Goal: Book appointment/travel/reservation

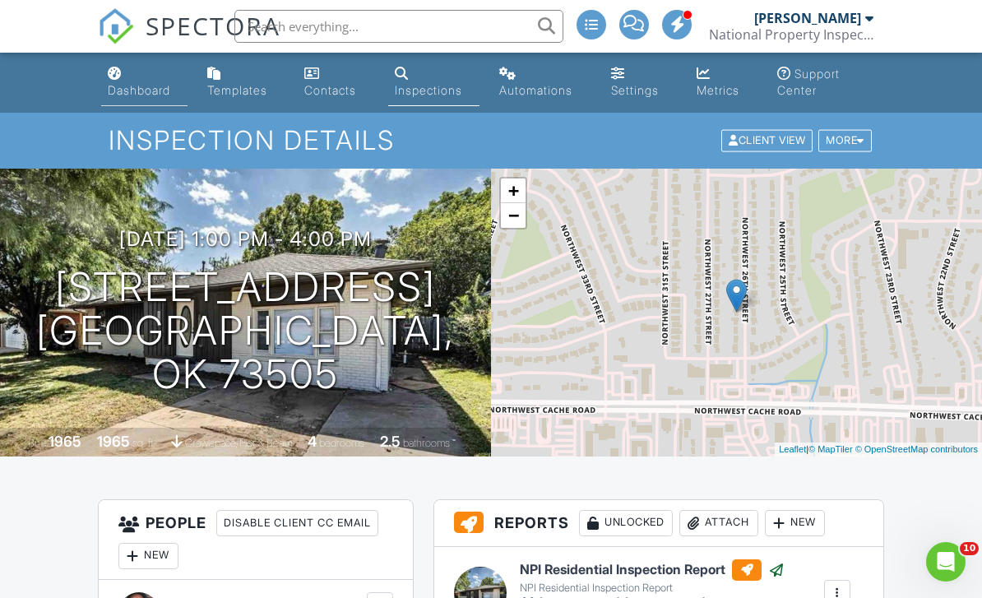
click at [156, 93] on div "Dashboard" at bounding box center [139, 90] width 62 height 14
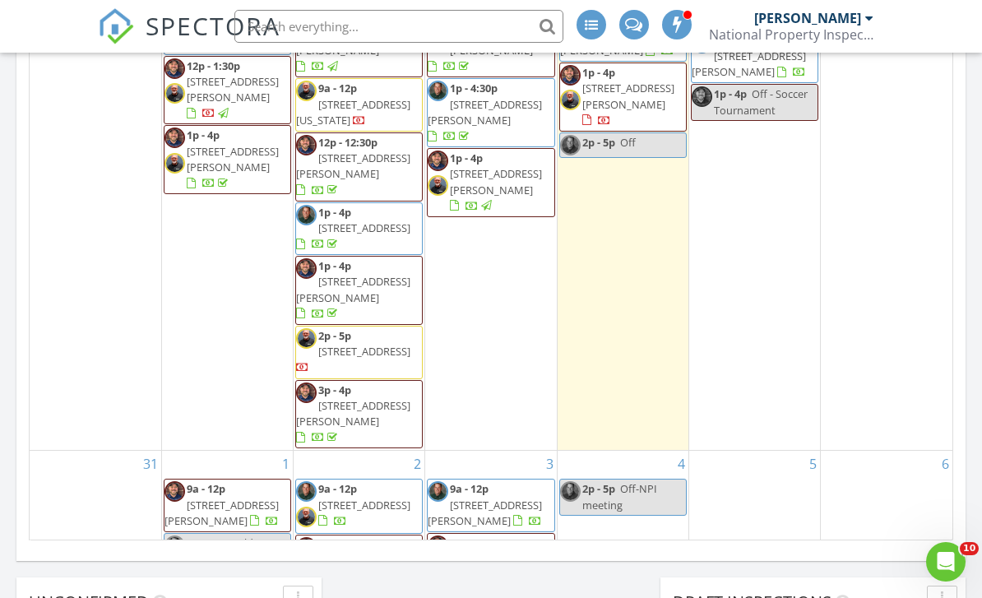
scroll to position [1003, 0]
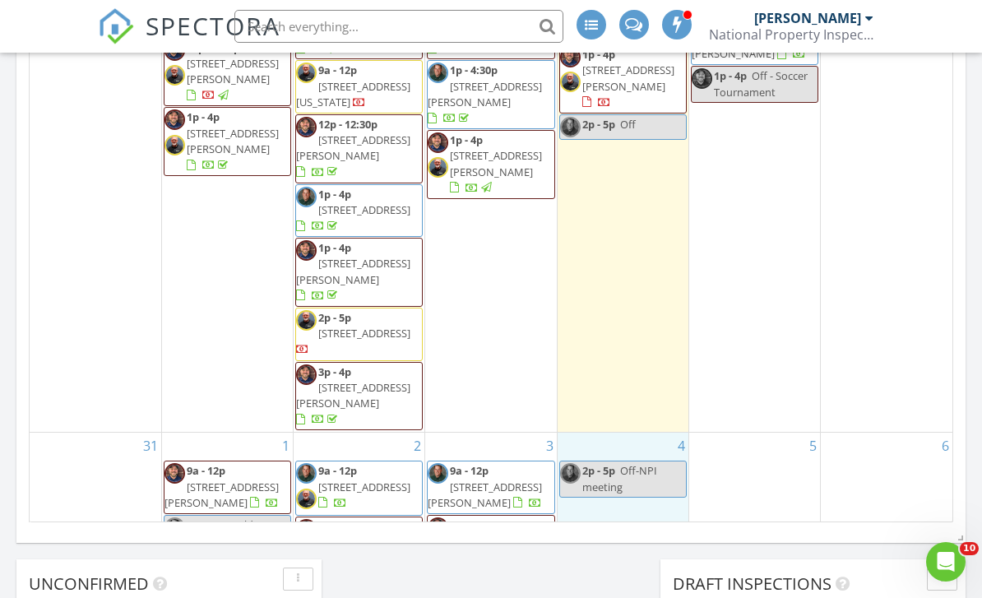
click at [610, 433] on div "4 2p - 5p Off-NPI meeting" at bounding box center [623, 550] width 131 height 234
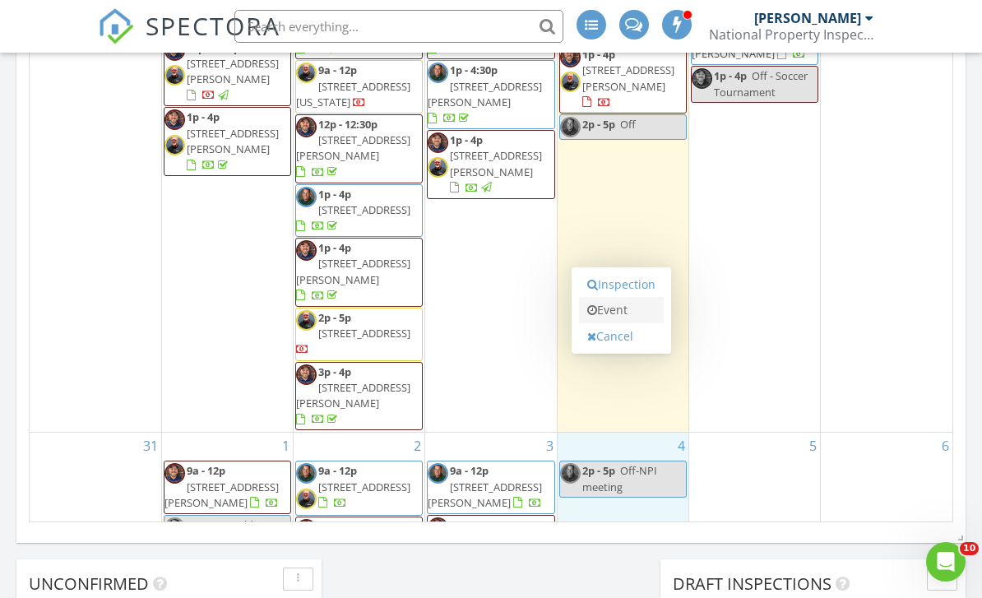
click at [618, 312] on link "Event" at bounding box center [621, 310] width 85 height 26
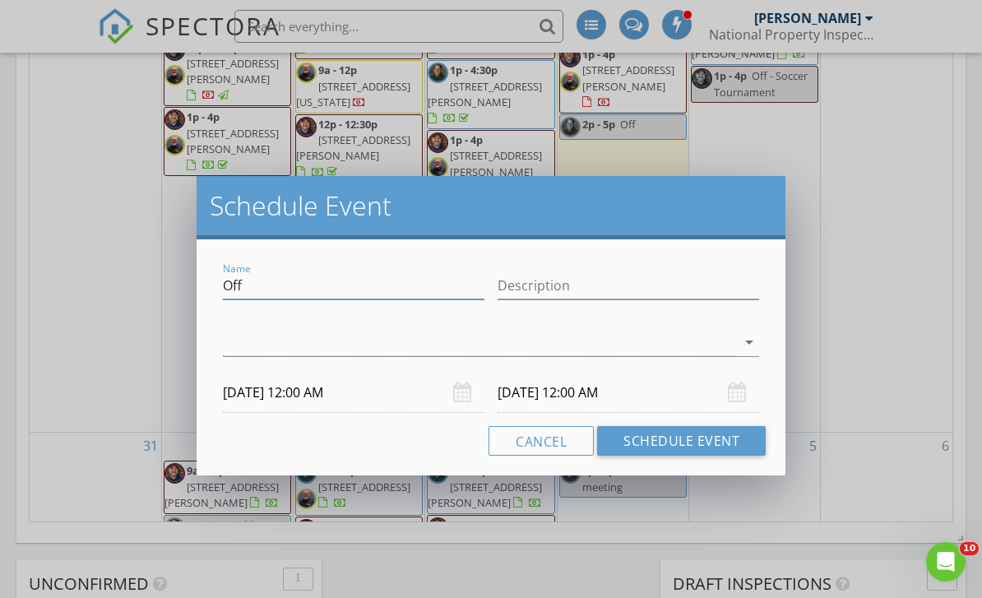
click at [318, 283] on input "Off" at bounding box center [354, 285] width 262 height 27
type input "O"
type input "Hold- barbara clark"
click at [748, 341] on icon "arrow_drop_down" at bounding box center [749, 342] width 20 height 20
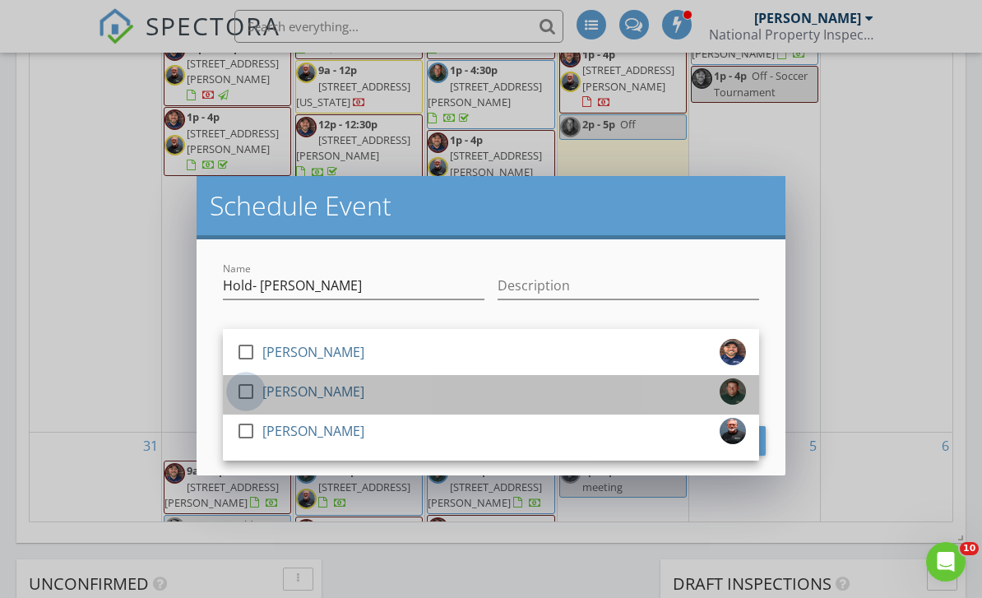
click at [246, 393] on div at bounding box center [246, 391] width 28 height 28
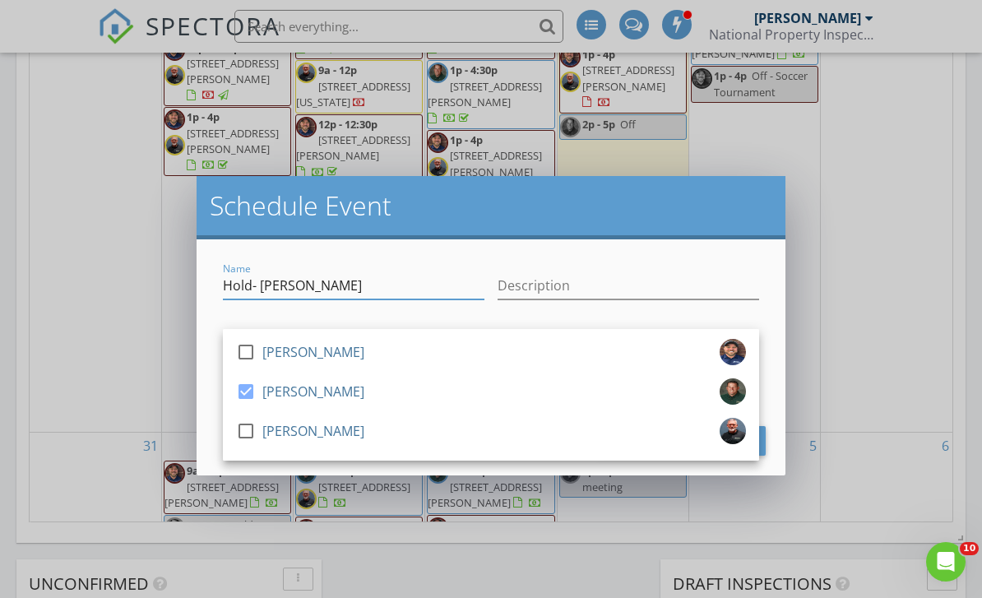
click at [383, 285] on input "Hold- barbara clark" at bounding box center [354, 285] width 262 height 27
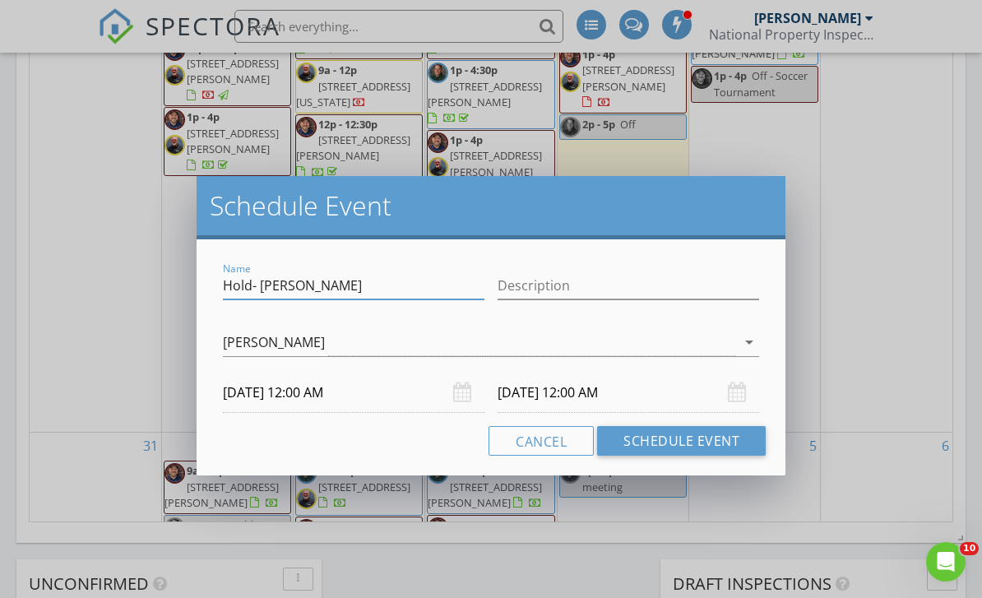
click at [312, 400] on input "09/04/2025 12:00 AM" at bounding box center [354, 393] width 262 height 40
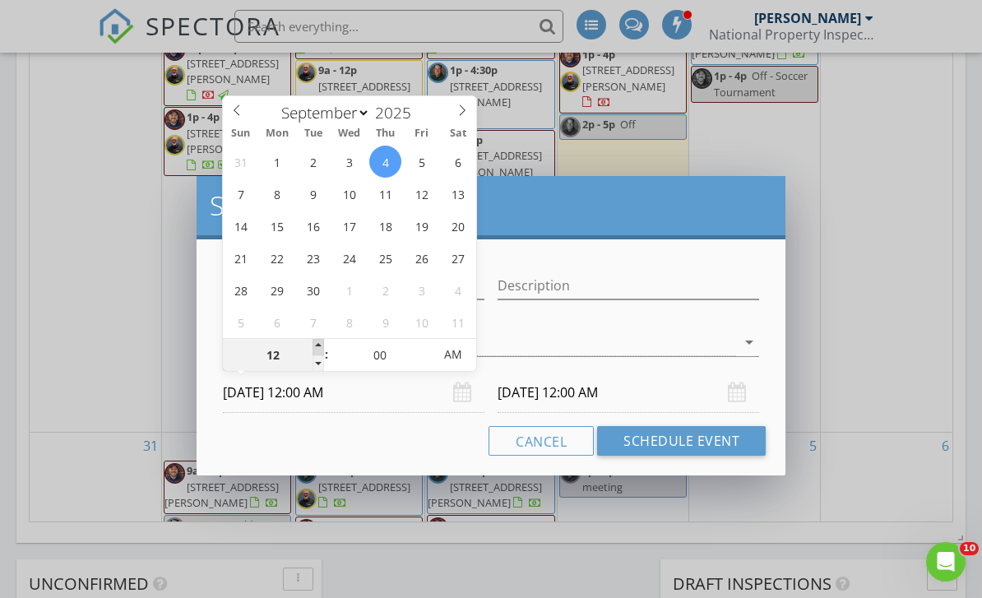
type input "01"
type input "09/04/2025 1:00 AM"
click at [318, 342] on span at bounding box center [318, 347] width 12 height 16
type input "02"
type input "09/04/2025 2:00 AM"
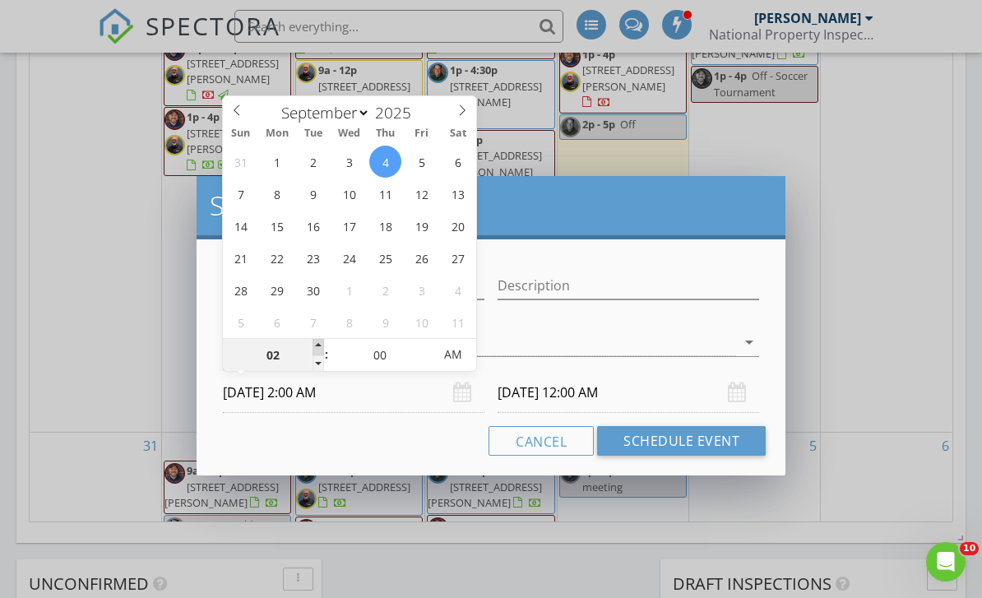
click at [318, 342] on span at bounding box center [318, 347] width 12 height 16
type input "03"
type input "09/04/2025 3:00 AM"
click at [318, 342] on span at bounding box center [318, 347] width 12 height 16
type input "04"
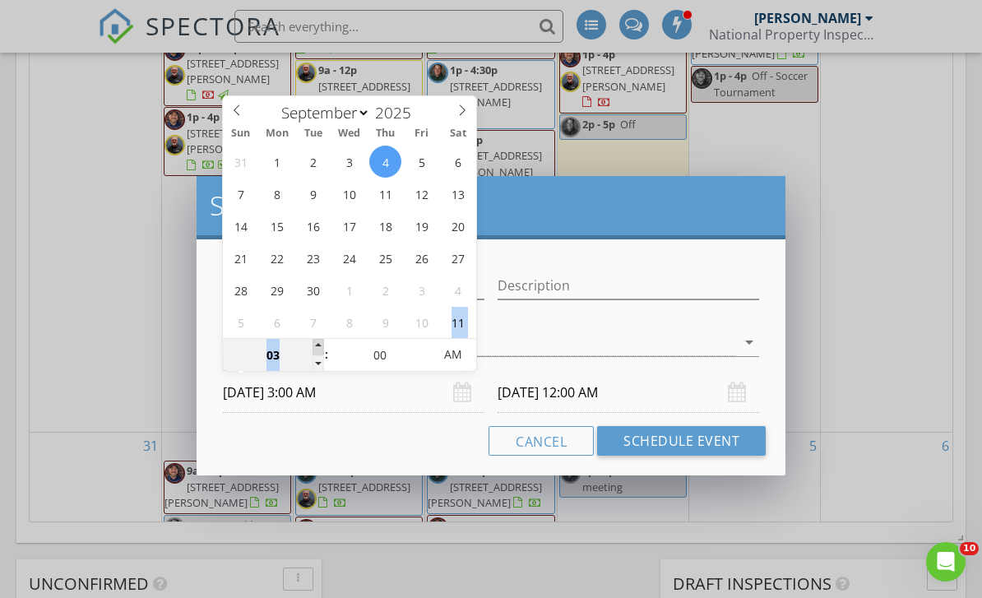
type input "09/04/2025 4:00 AM"
click at [318, 342] on span at bounding box center [318, 347] width 12 height 16
type input "05"
type input "09/04/2025 5:00 AM"
click at [318, 342] on span at bounding box center [318, 347] width 12 height 16
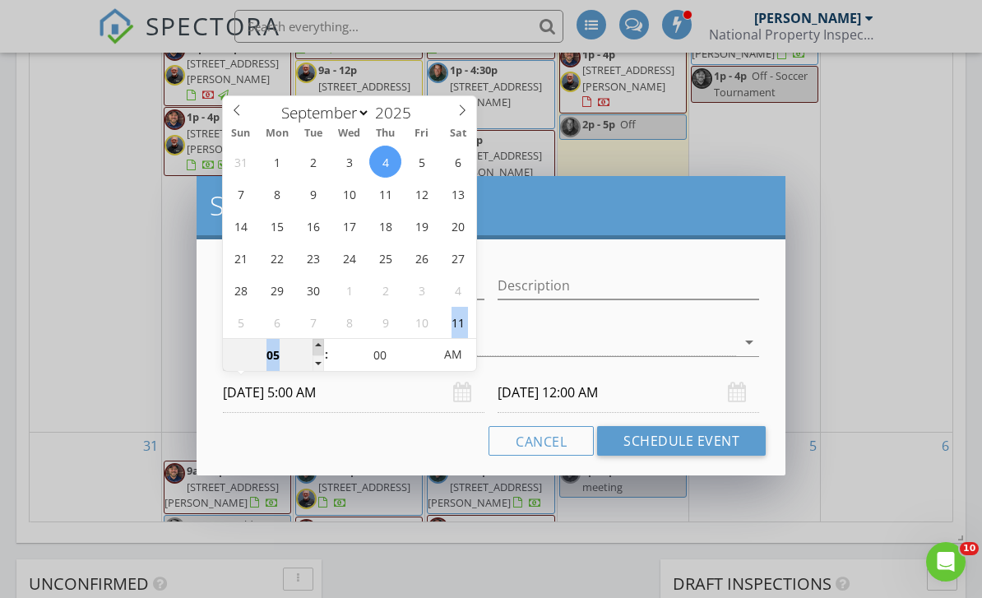
type input "06"
type input "09/04/2025 6:00 AM"
click at [318, 342] on span at bounding box center [318, 347] width 12 height 16
type input "07"
type input "09/04/2025 7:00 AM"
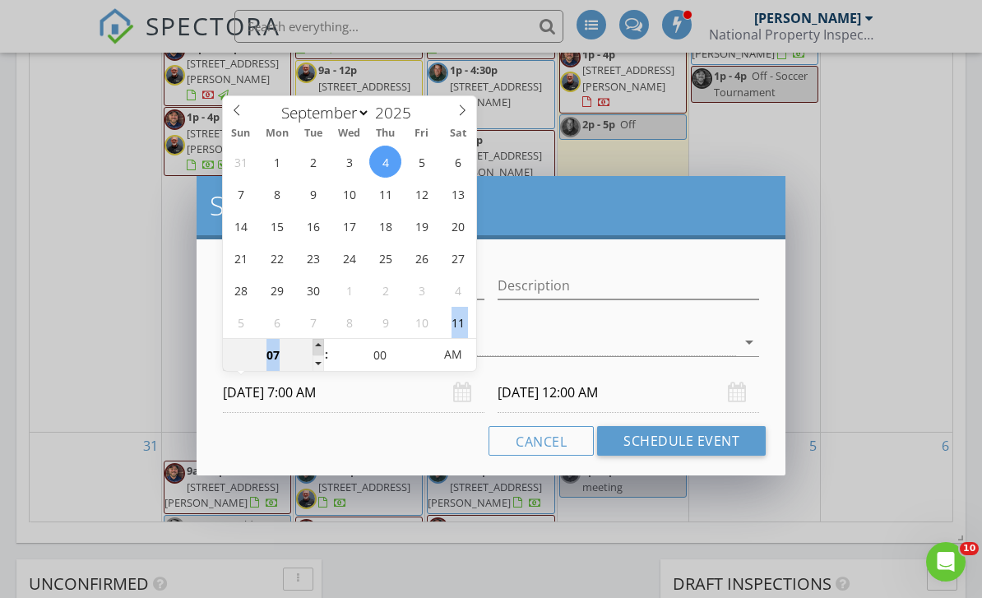
click at [318, 342] on span at bounding box center [318, 347] width 12 height 16
type input "08"
type input "09/04/2025 8:00 AM"
click at [318, 342] on span at bounding box center [318, 347] width 12 height 16
type input "08"
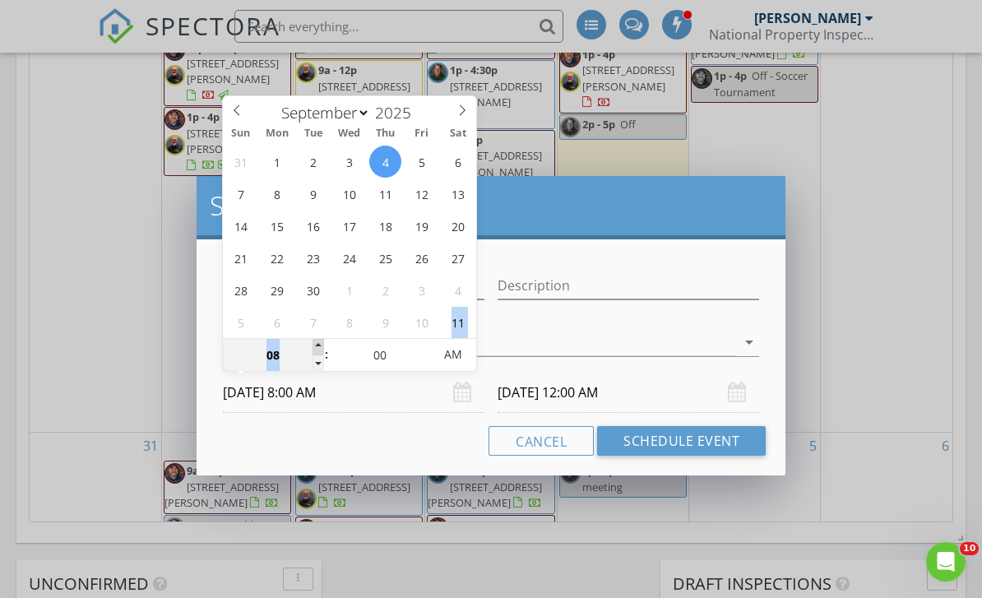
type input "09/05/2025 8:00 AM"
type input "09"
type input "09/04/2025 9:00 AM"
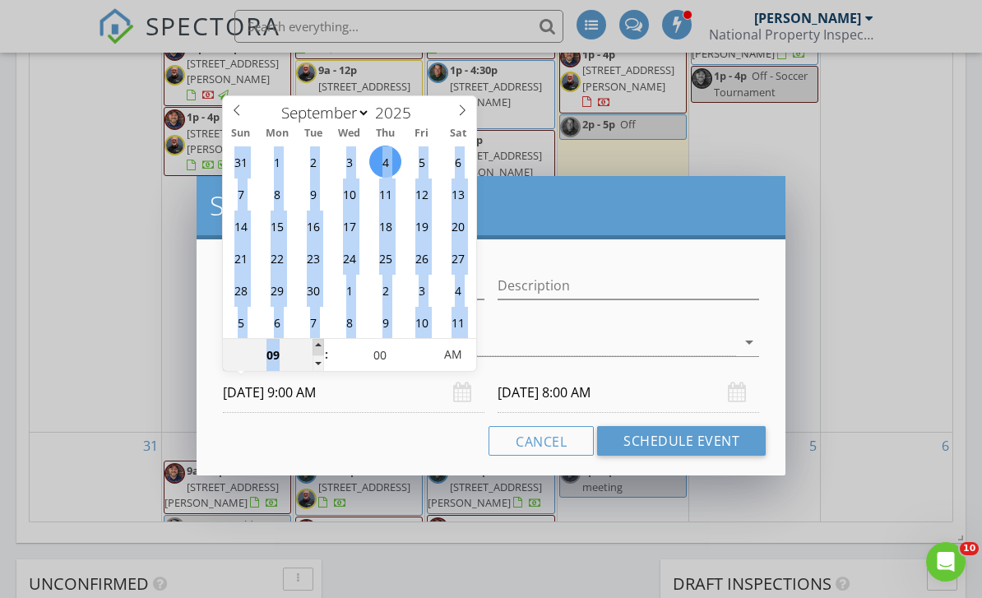
click at [318, 342] on span at bounding box center [318, 347] width 12 height 16
type input "09"
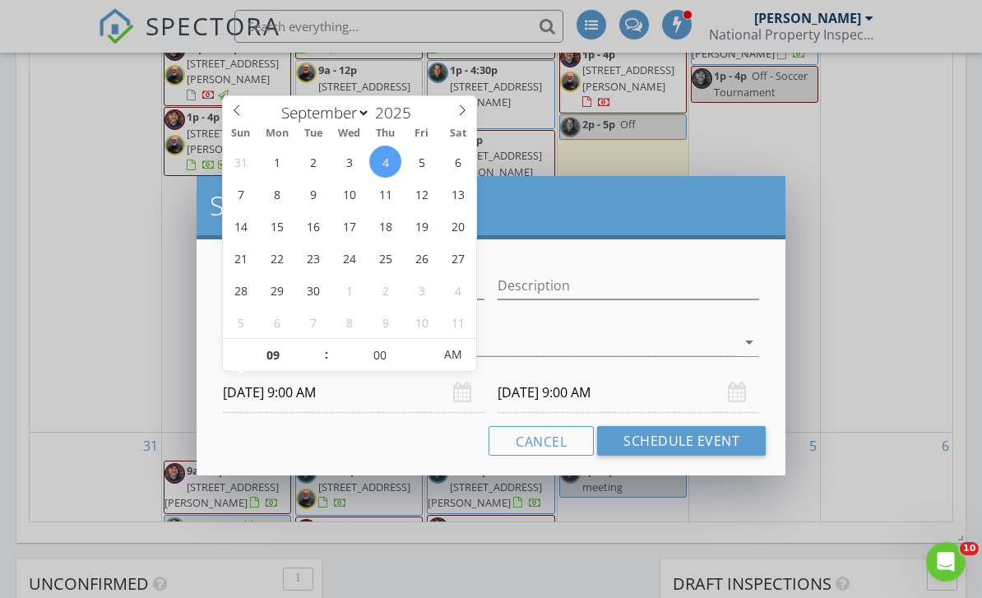
click at [308, 446] on div "Cancel Schedule Event" at bounding box center [490, 441] width 549 height 30
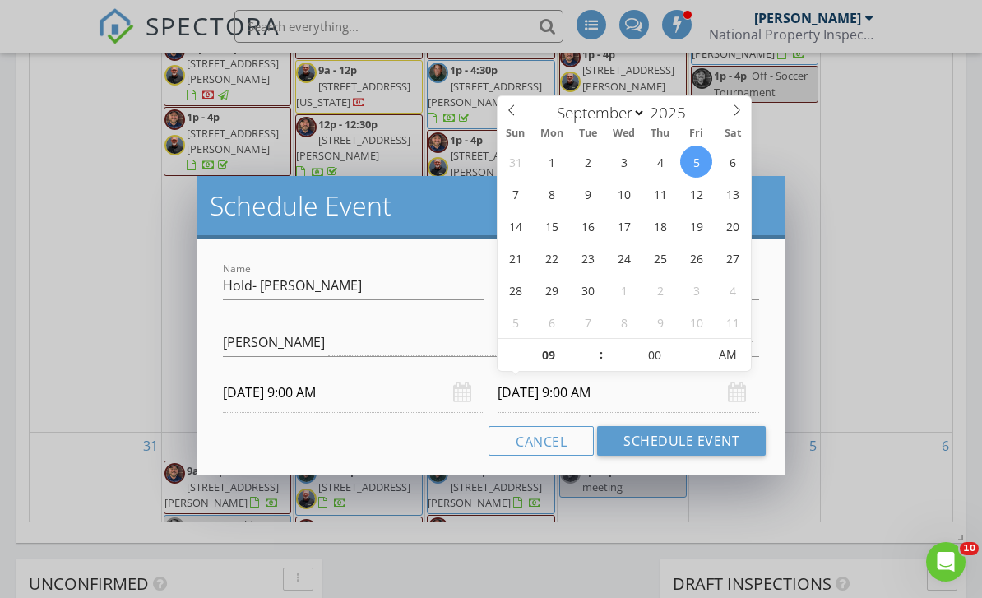
click at [533, 393] on input "09/05/2025 9:00 AM" at bounding box center [629, 393] width 262 height 40
type input "09/04/2025 9:00 AM"
type input "10"
type input "09/04/2025 10:00 AM"
click at [590, 345] on span at bounding box center [593, 347] width 12 height 16
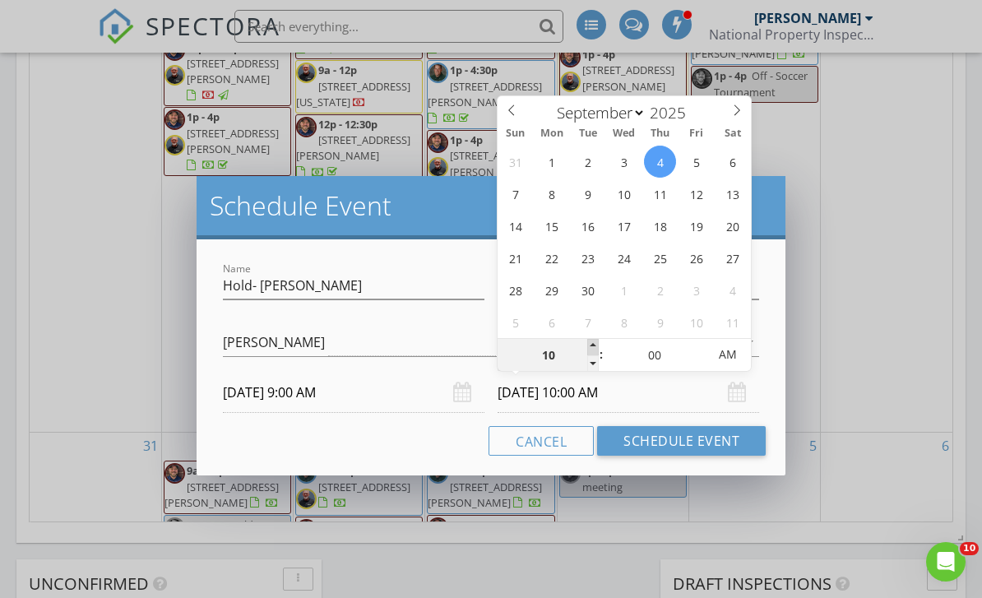
type input "11"
type input "09/04/2025 11:00 AM"
click at [590, 345] on span at bounding box center [593, 347] width 12 height 16
type input "12"
type input "09/04/2025 12:00 PM"
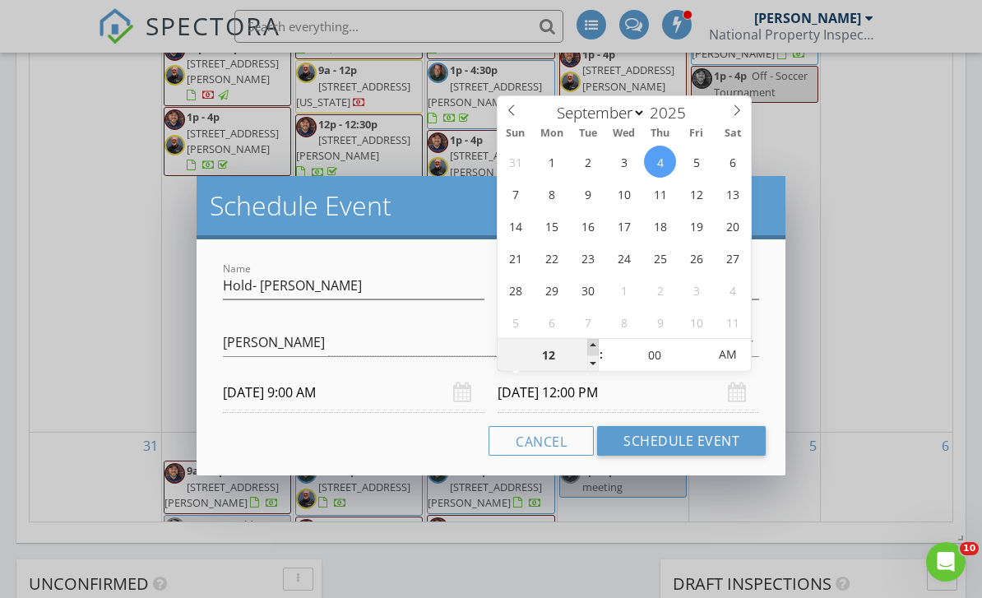
click at [590, 345] on span at bounding box center [593, 347] width 12 height 16
click at [478, 449] on div "Cancel Schedule Event" at bounding box center [490, 441] width 549 height 30
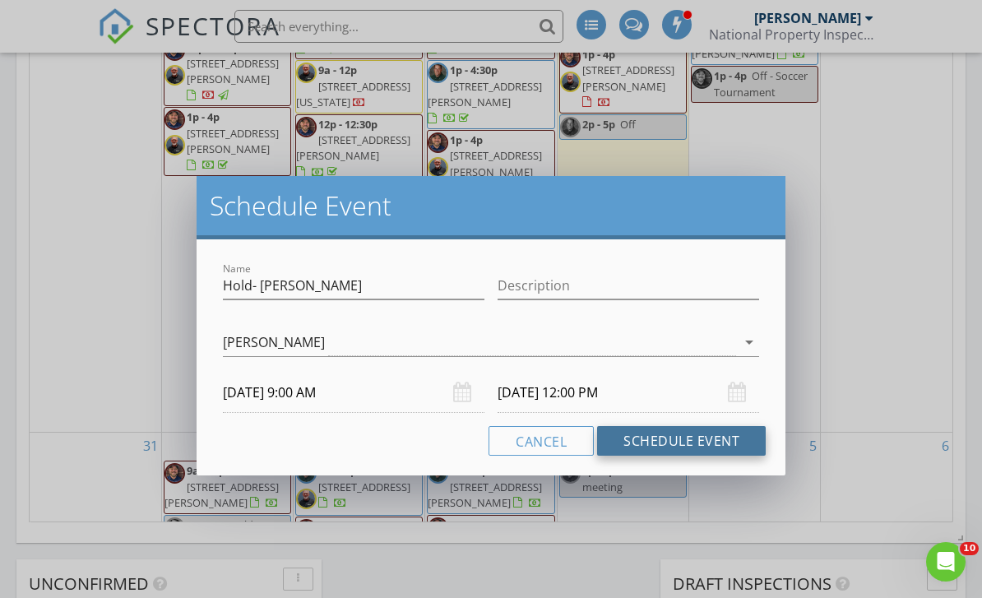
click at [633, 442] on button "Schedule Event" at bounding box center [681, 441] width 169 height 30
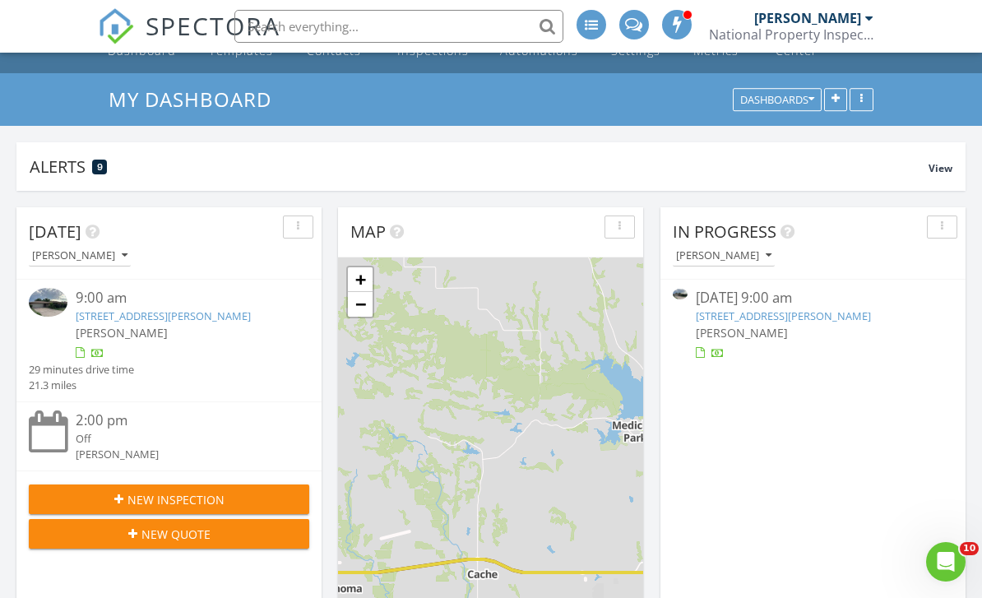
scroll to position [0, 0]
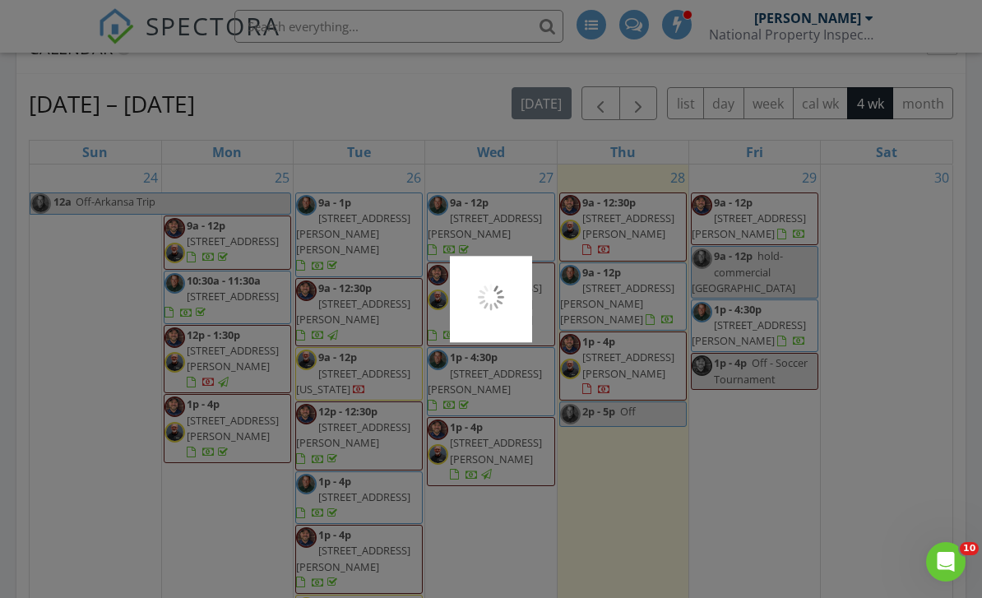
scroll to position [769, 0]
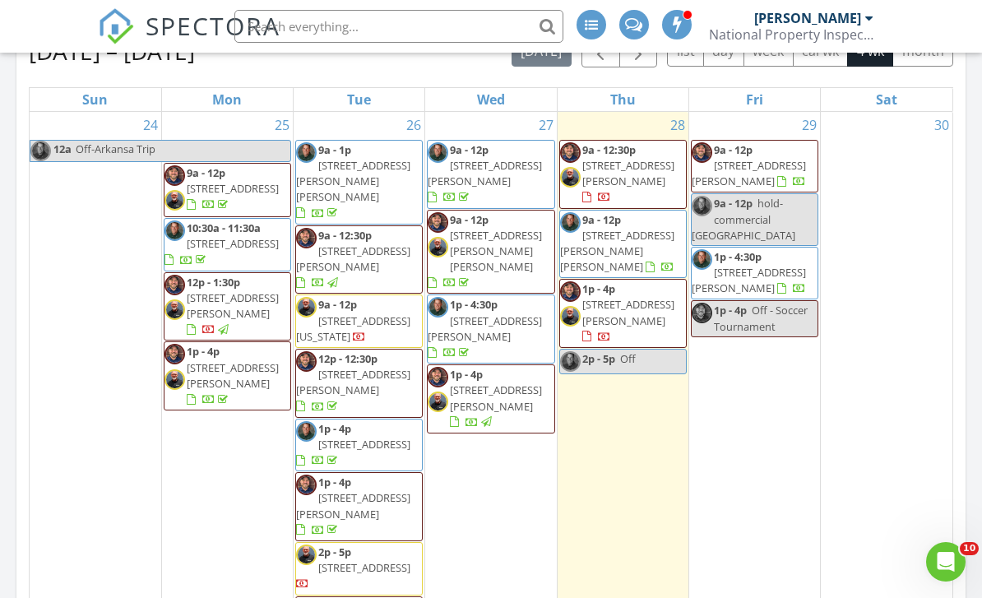
click at [646, 282] on span "1p - 4p 623 Seventh St, Snyder 73566" at bounding box center [623, 313] width 126 height 64
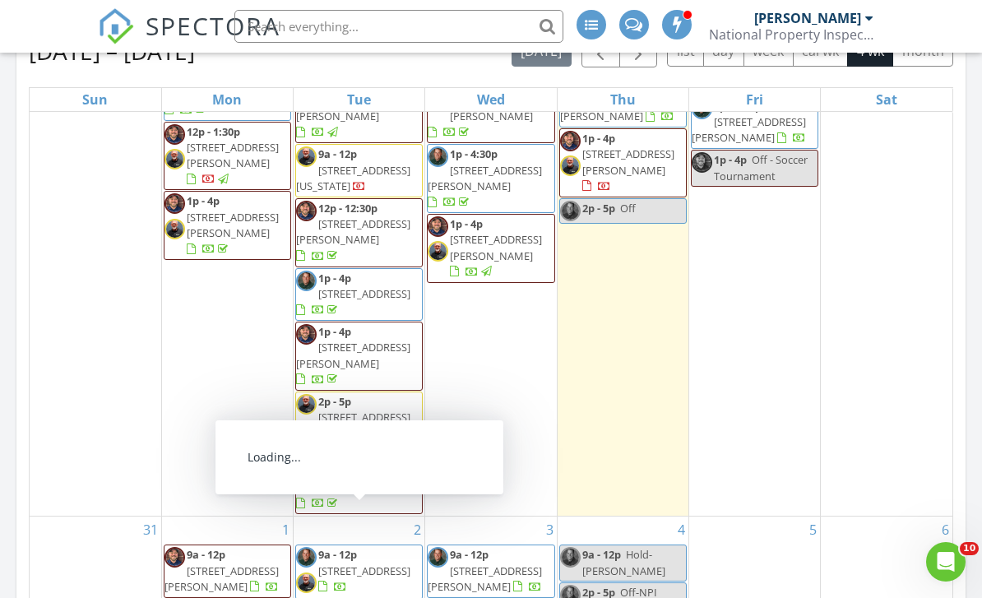
scroll to position [8, 8]
